Goal: Subscribe to service/newsletter

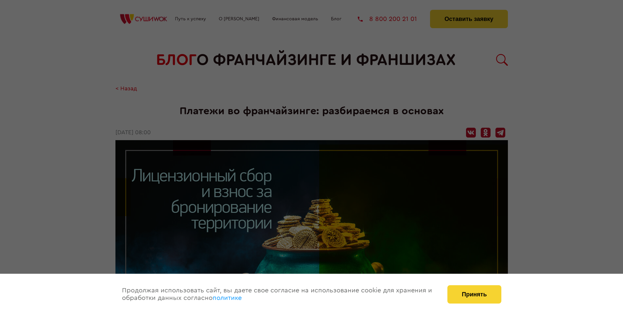
scroll to position [892, 0]
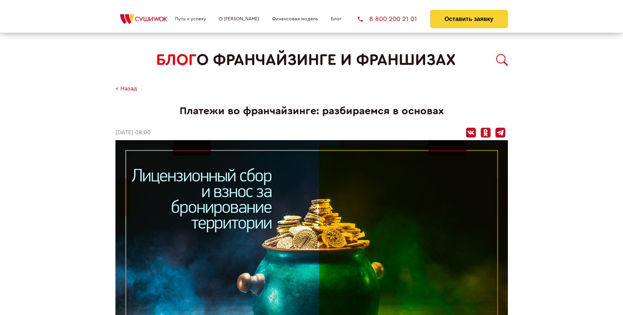
scroll to position [892, 0]
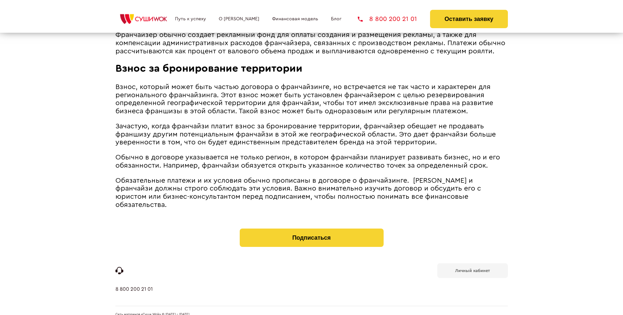
click at [472, 268] on b "Личный кабинет" at bounding box center [472, 270] width 35 height 4
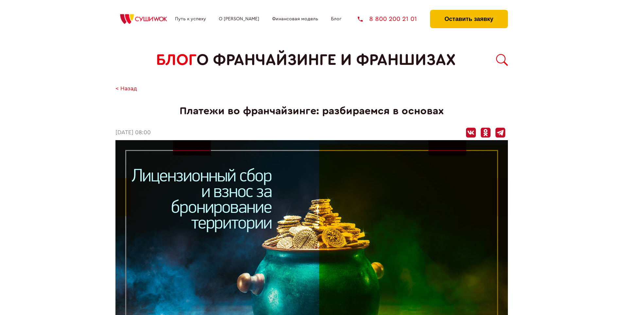
click at [469, 11] on button "Оставить заявку" at bounding box center [469, 19] width 78 height 18
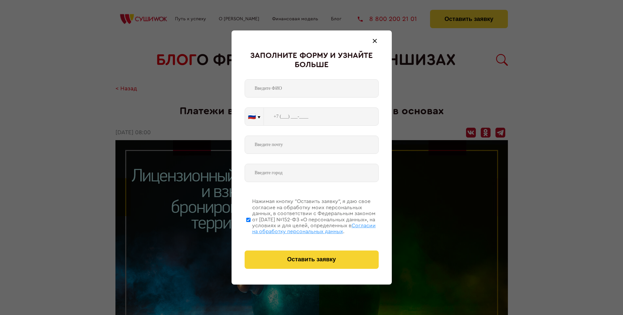
click at [303, 227] on span "Согласии на обработку персональных данных" at bounding box center [314, 228] width 124 height 11
click at [251, 227] on input "Нажимая кнопку “Оставить заявку”, я даю свое согласие на обработку моих персона…" at bounding box center [248, 219] width 4 height 52
checkbox input "false"
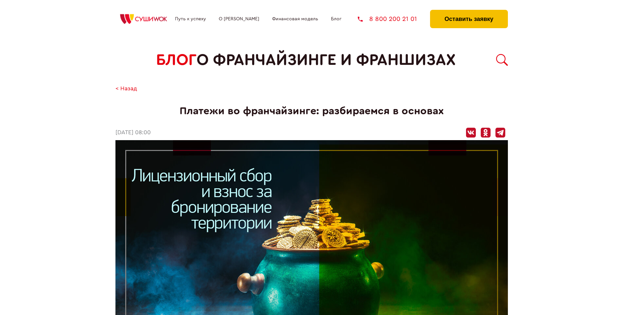
click at [469, 11] on button "Оставить заявку" at bounding box center [469, 19] width 78 height 18
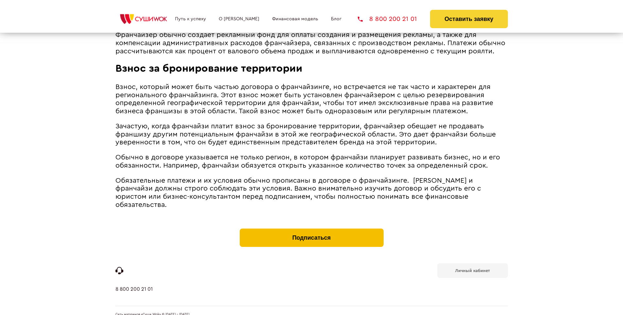
click at [311, 228] on button "Подписаться" at bounding box center [312, 237] width 144 height 18
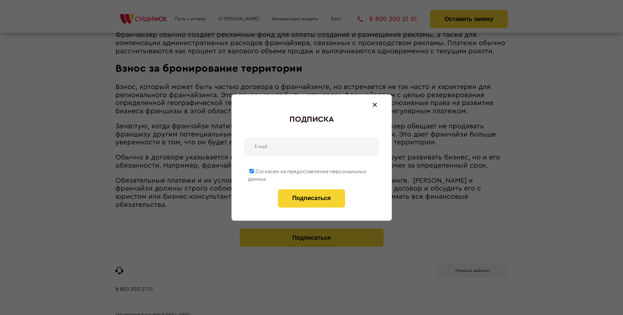
click at [308, 170] on span "Согласен на предоставление персональных данных" at bounding box center [307, 175] width 118 height 13
click at [254, 170] on input "Согласен на предоставление персональных данных" at bounding box center [252, 171] width 4 height 4
checkbox input "false"
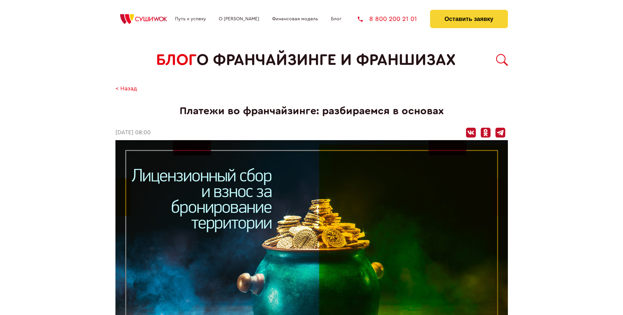
scroll to position [892, 0]
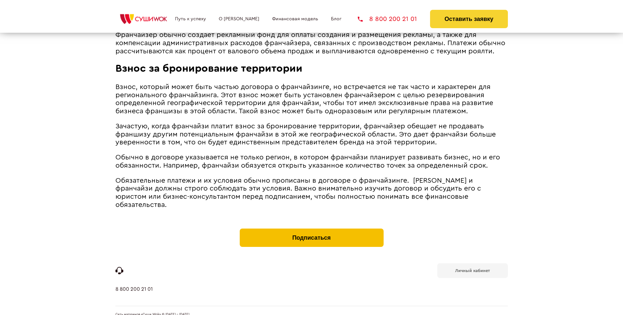
click at [311, 228] on button "Подписаться" at bounding box center [312, 237] width 144 height 18
